Goal: Entertainment & Leisure: Browse casually

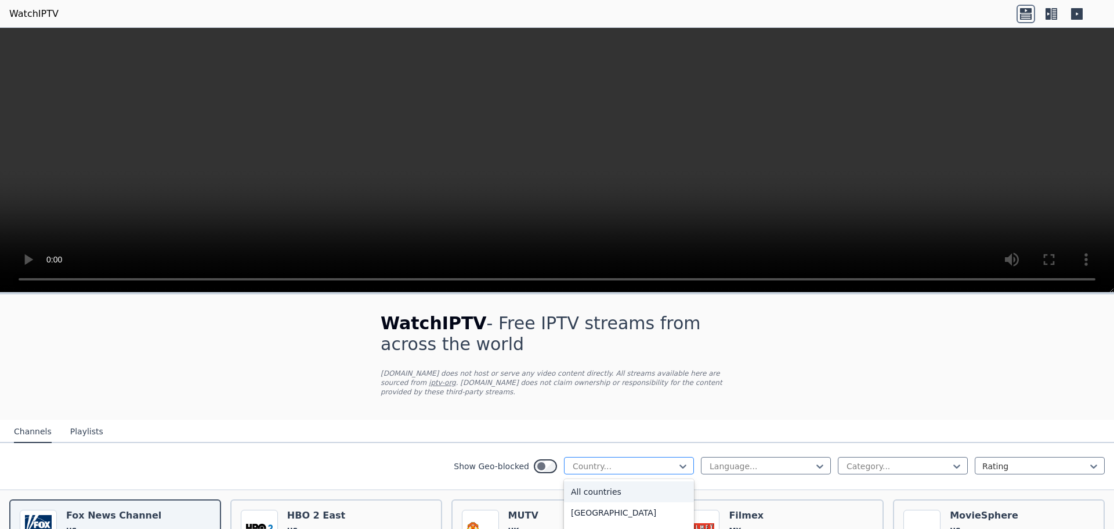
click at [652, 462] on div at bounding box center [625, 466] width 106 height 12
type input "***"
click at [642, 502] on div "[GEOGRAPHIC_DATA]" at bounding box center [629, 512] width 130 height 21
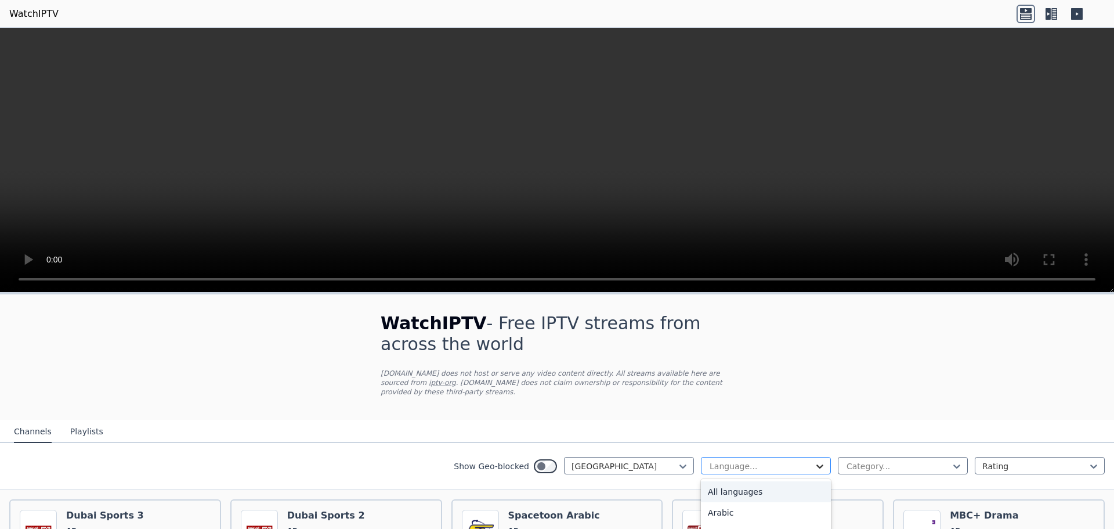
click at [814, 460] on icon at bounding box center [820, 466] width 12 height 12
click at [878, 460] on div at bounding box center [899, 466] width 106 height 12
type input "***"
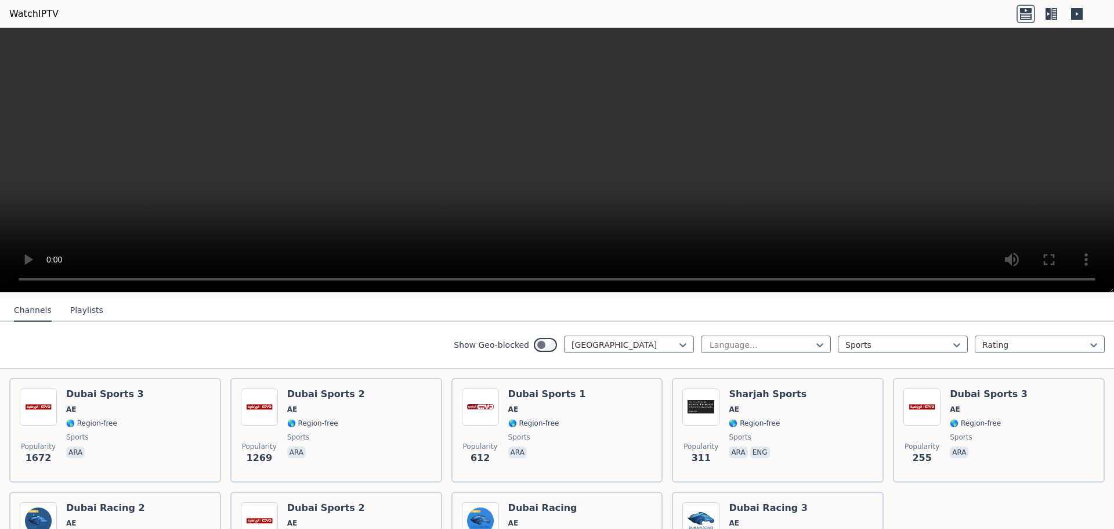
scroll to position [100, 0]
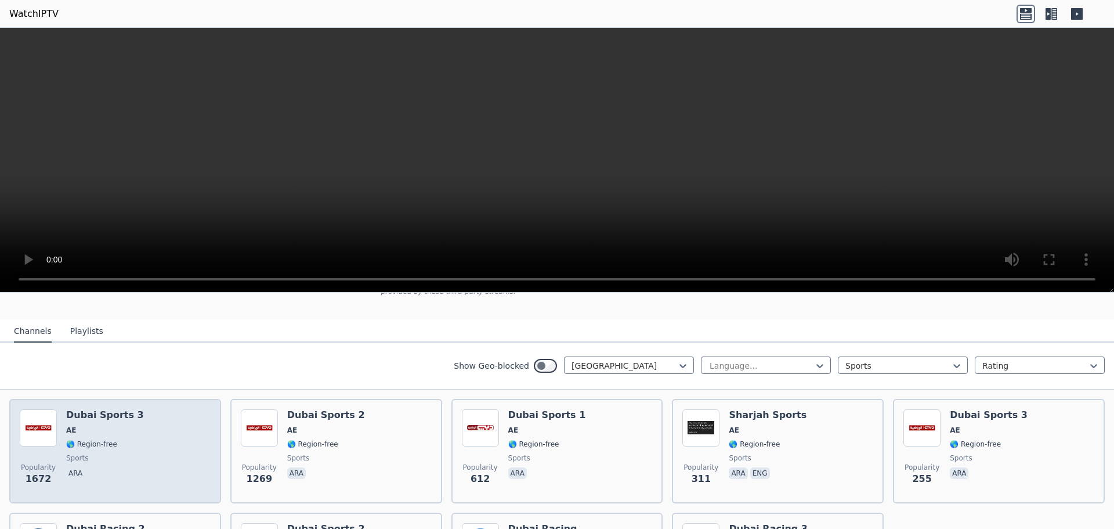
click at [139, 432] on div "Popularity 1672 Dubai Sports 3 AE 🌎 Region-free sports ara" at bounding box center [115, 451] width 191 height 84
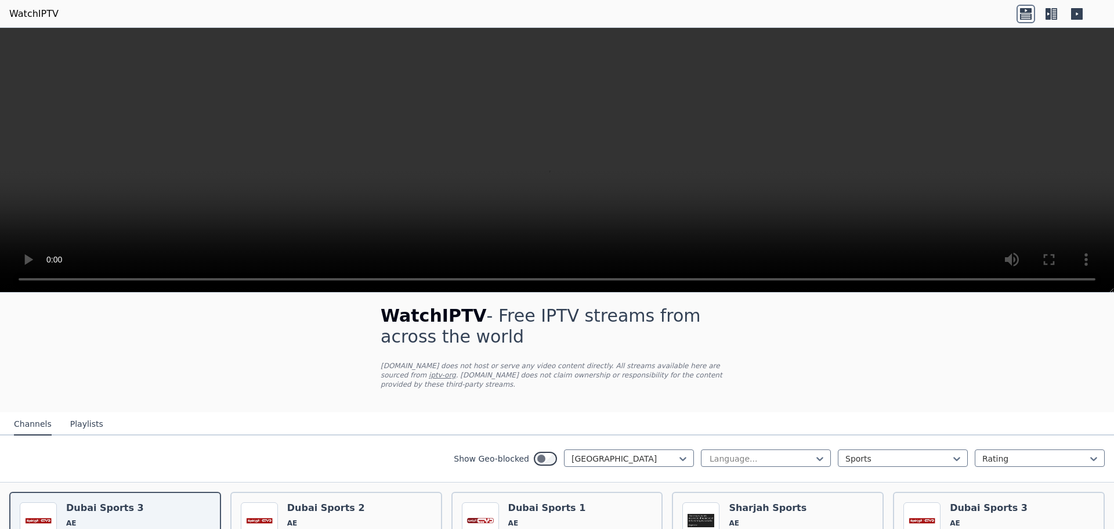
scroll to position [0, 0]
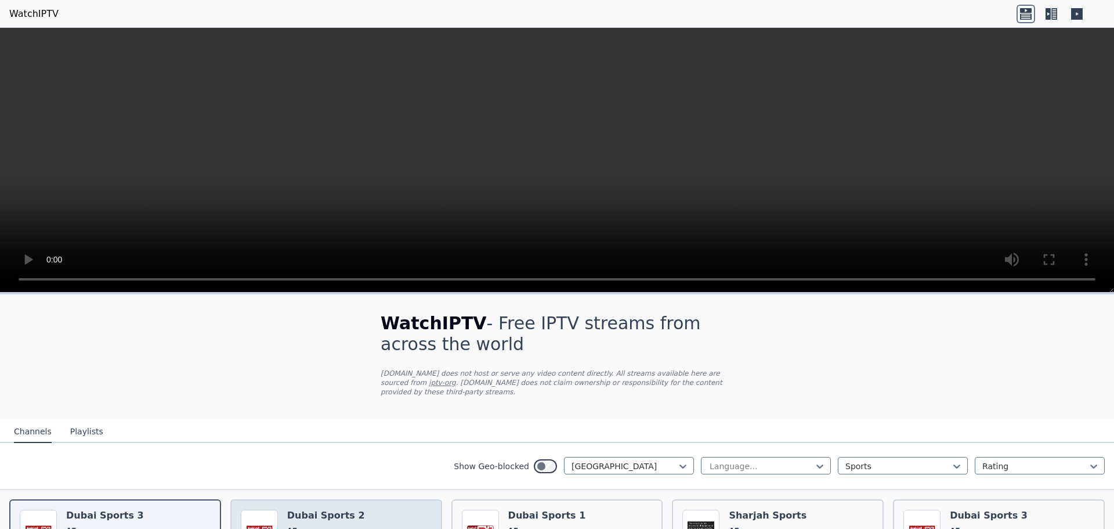
click at [335, 510] on h6 "Dubai Sports 2" at bounding box center [326, 516] width 78 height 12
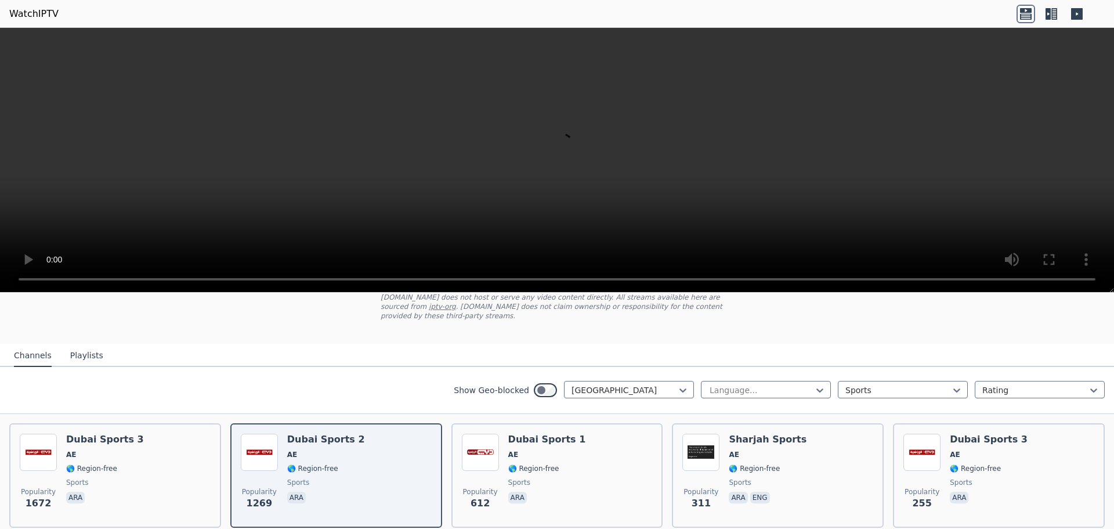
scroll to position [77, 0]
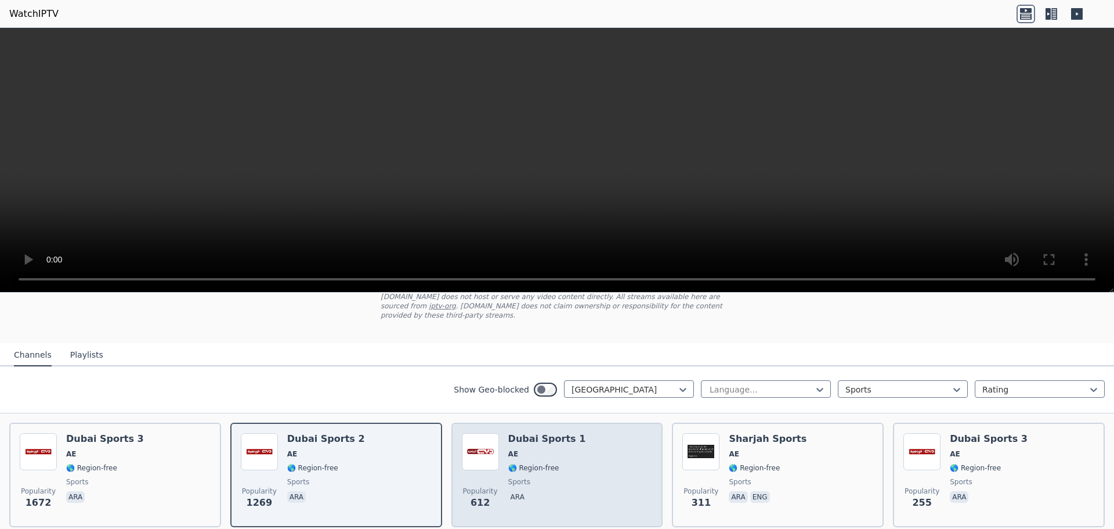
click at [546, 433] on h6 "Dubai Sports 1" at bounding box center [547, 439] width 78 height 12
